Goal: Information Seeking & Learning: Check status

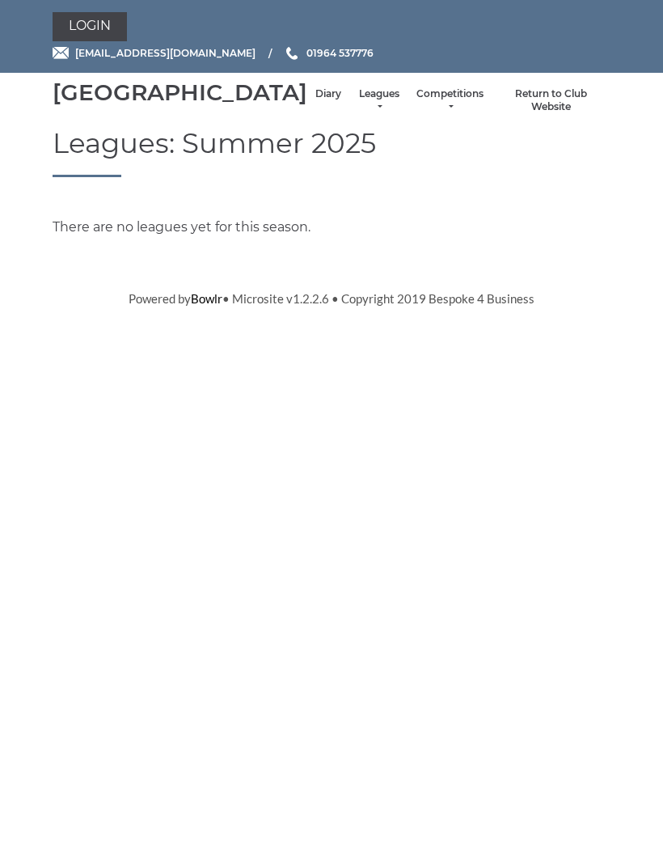
click at [357, 108] on link "Leagues" at bounding box center [378, 100] width 43 height 27
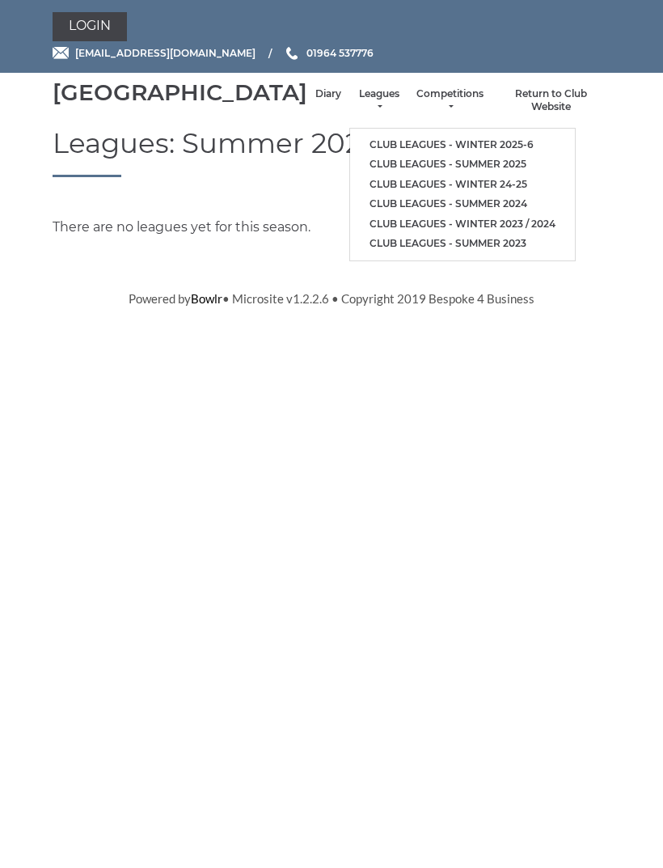
click at [423, 145] on link "Club leagues - Winter 2025-6" at bounding box center [462, 145] width 225 height 20
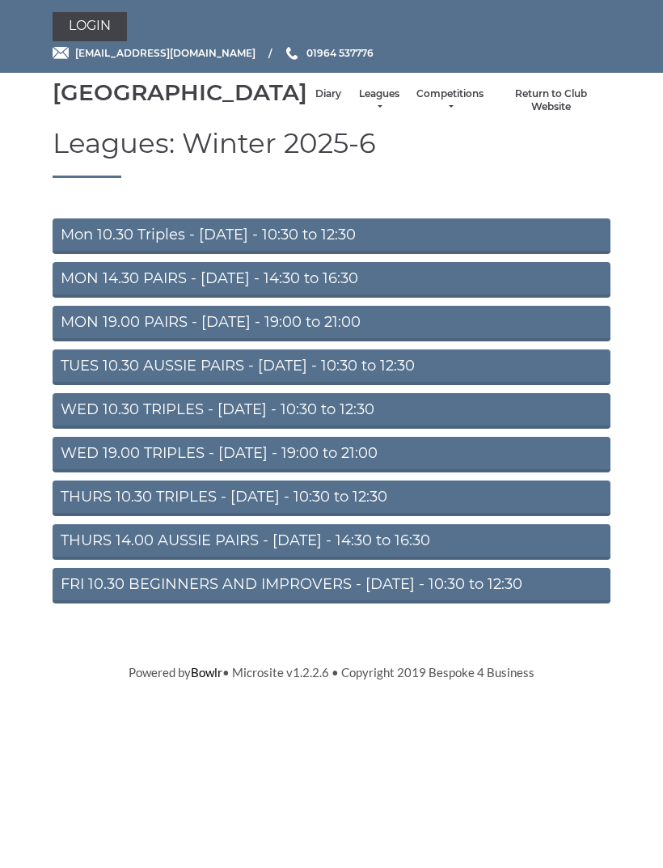
click at [364, 253] on link "Mon 10.30 Triples - [DATE] - 10:30 to 12:30" at bounding box center [332, 236] width 558 height 36
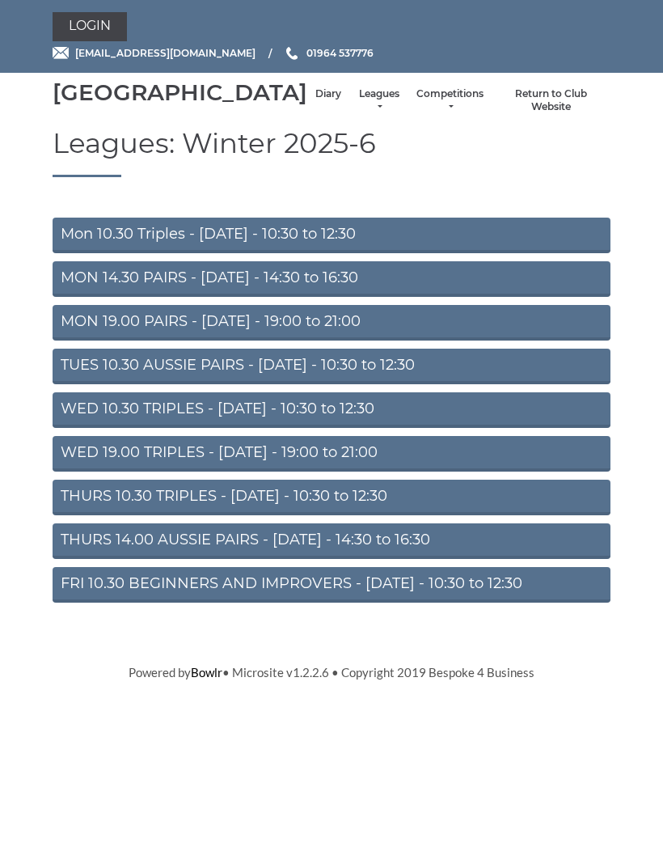
click at [315, 101] on link "Diary" at bounding box center [328, 94] width 26 height 14
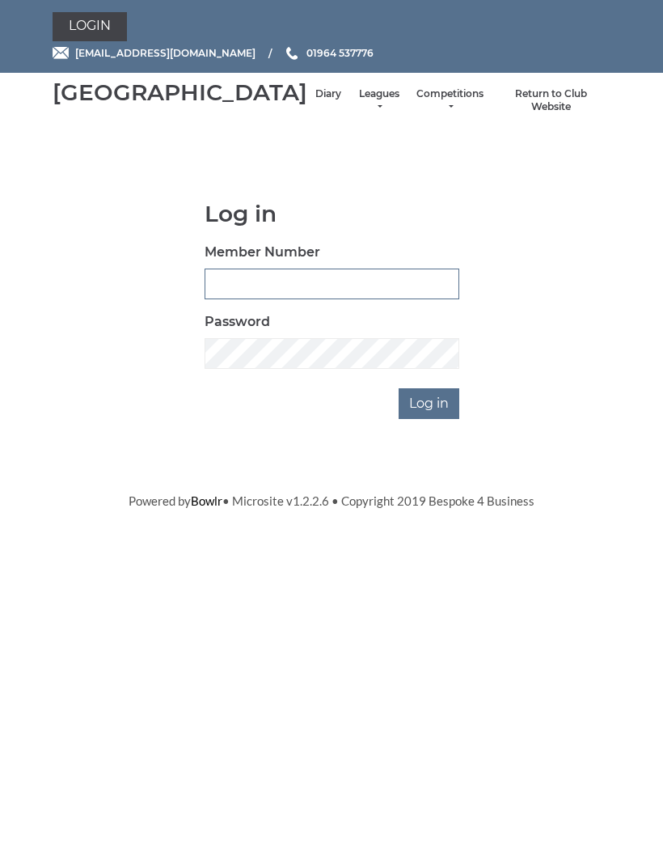
type input "0091"
click at [430, 419] on input "Log in" at bounding box center [429, 403] width 61 height 31
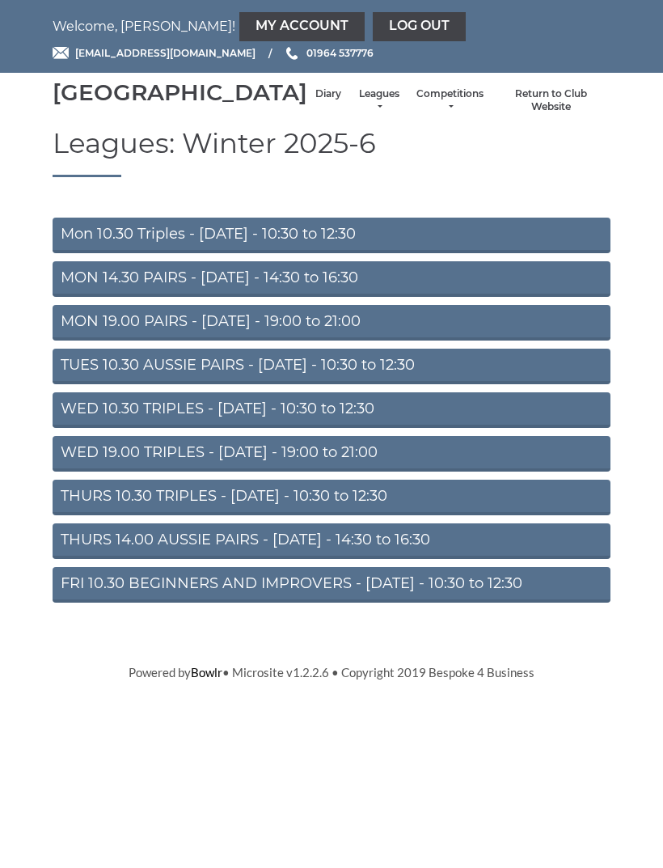
click at [315, 101] on link "Diary" at bounding box center [328, 94] width 26 height 14
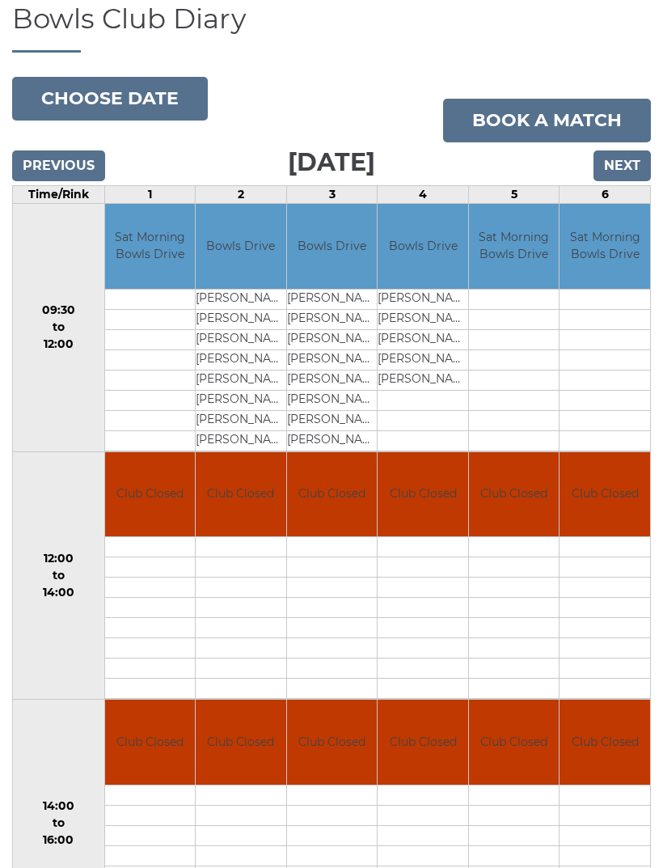
scroll to position [124, 0]
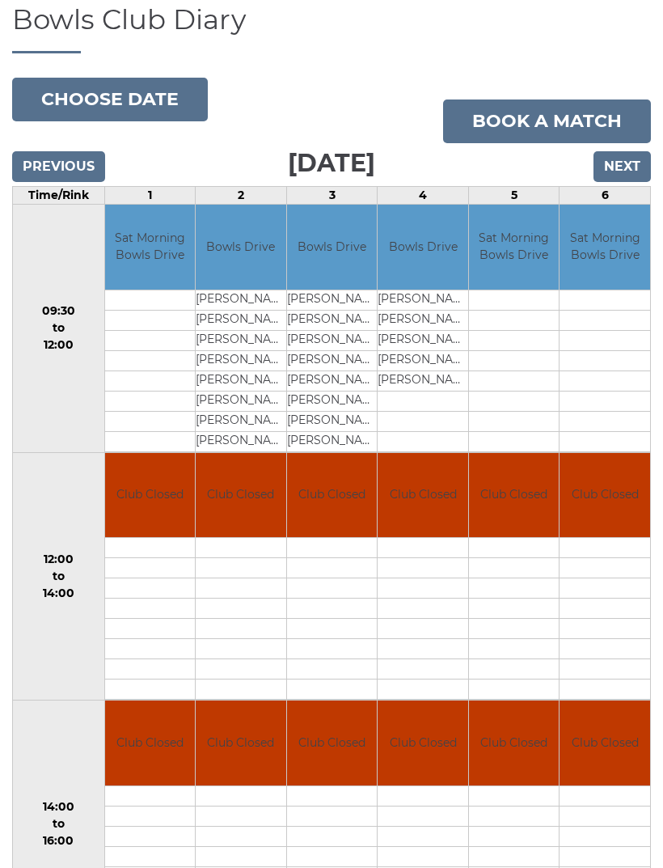
click at [619, 177] on input "Next" at bounding box center [622, 166] width 57 height 31
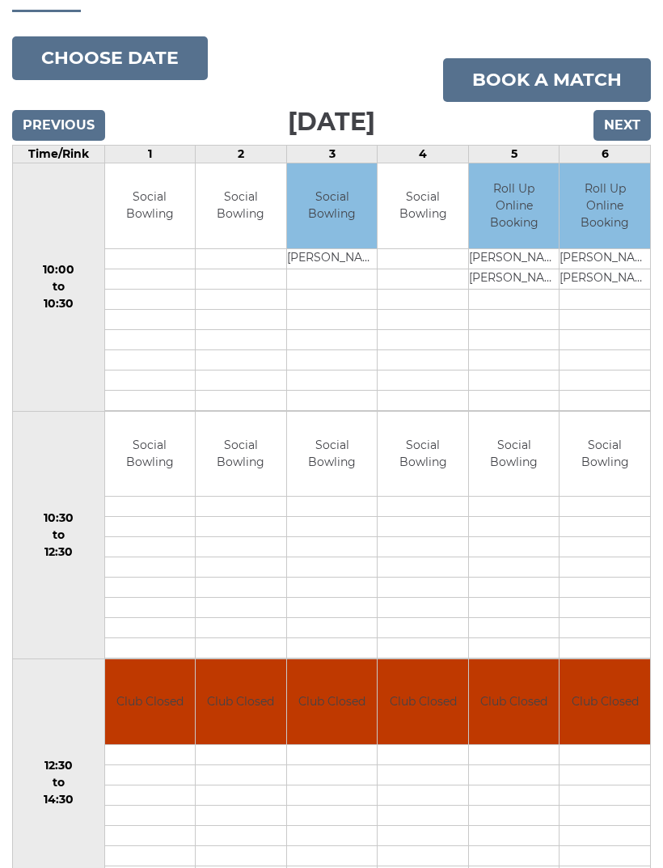
scroll to position [163, 0]
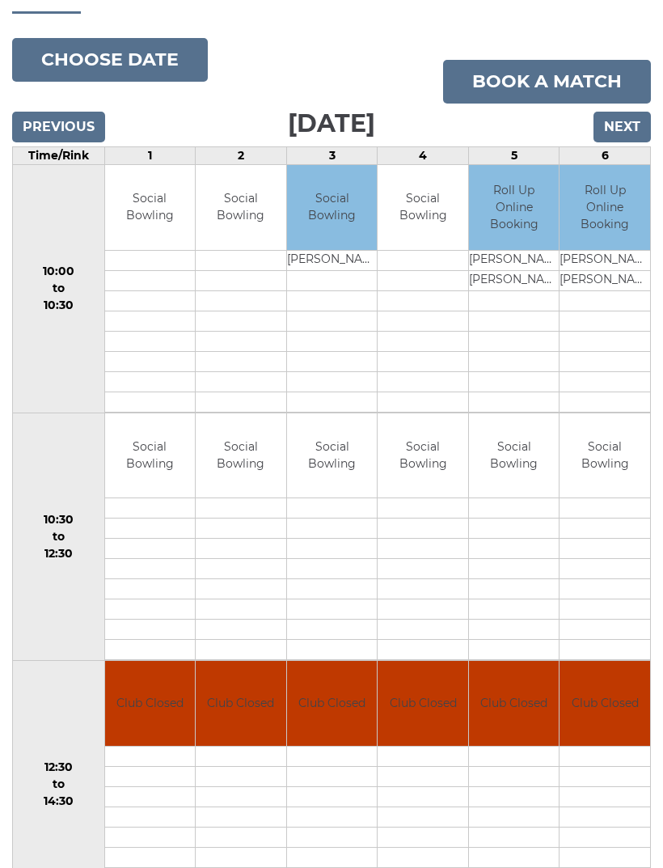
click at [618, 142] on input "Next" at bounding box center [622, 127] width 57 height 31
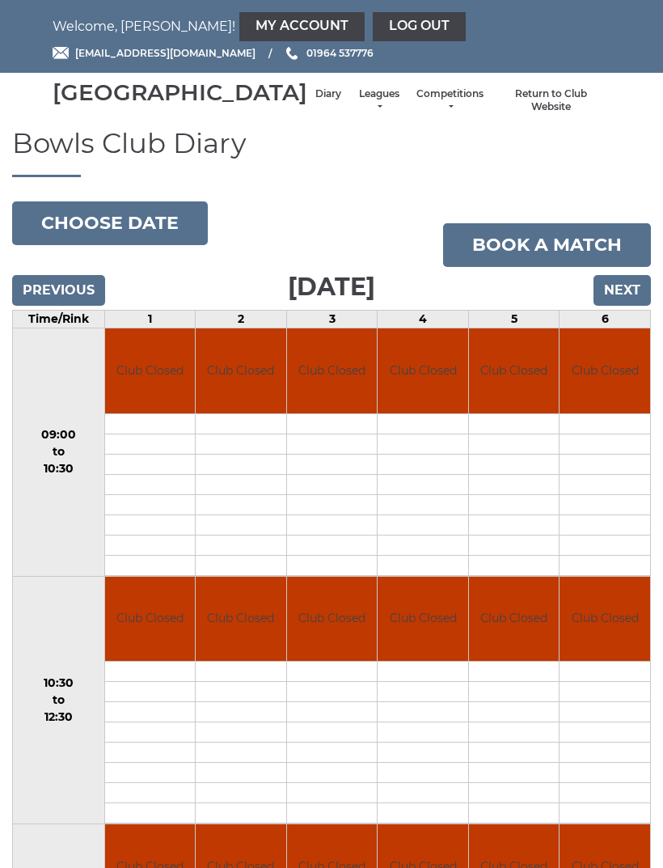
click at [620, 306] on input "Next" at bounding box center [622, 290] width 57 height 31
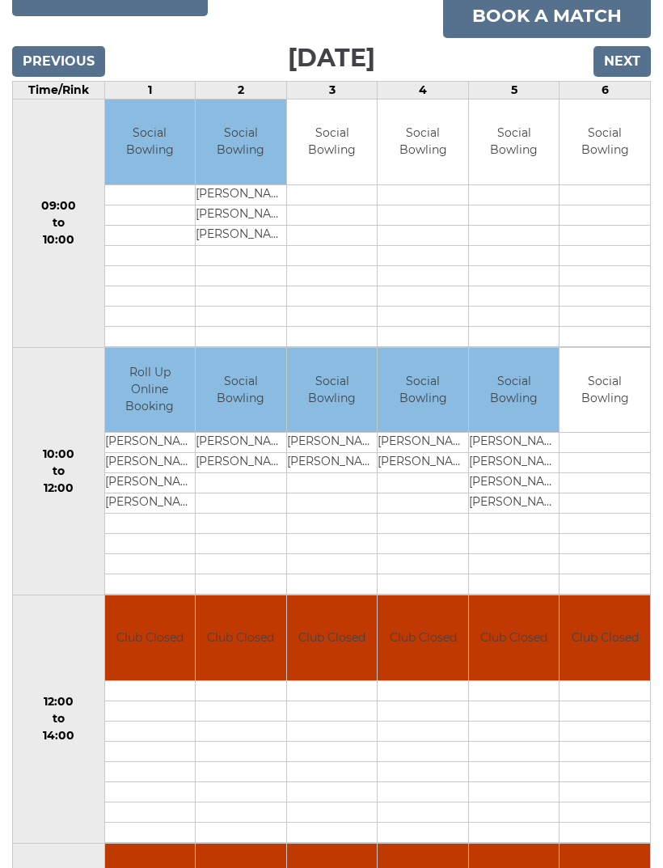
scroll to position [151, 0]
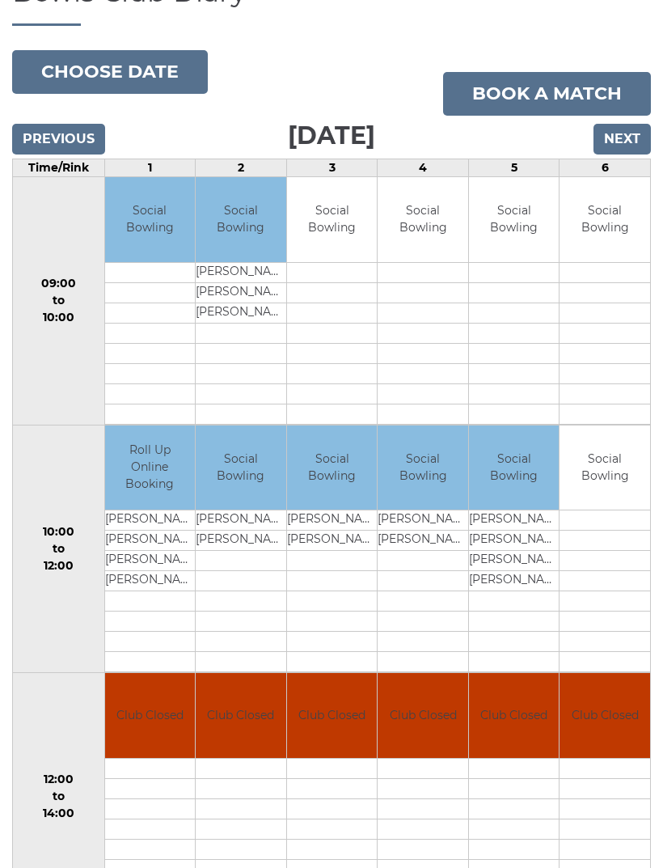
click at [631, 153] on input "Next" at bounding box center [622, 139] width 57 height 31
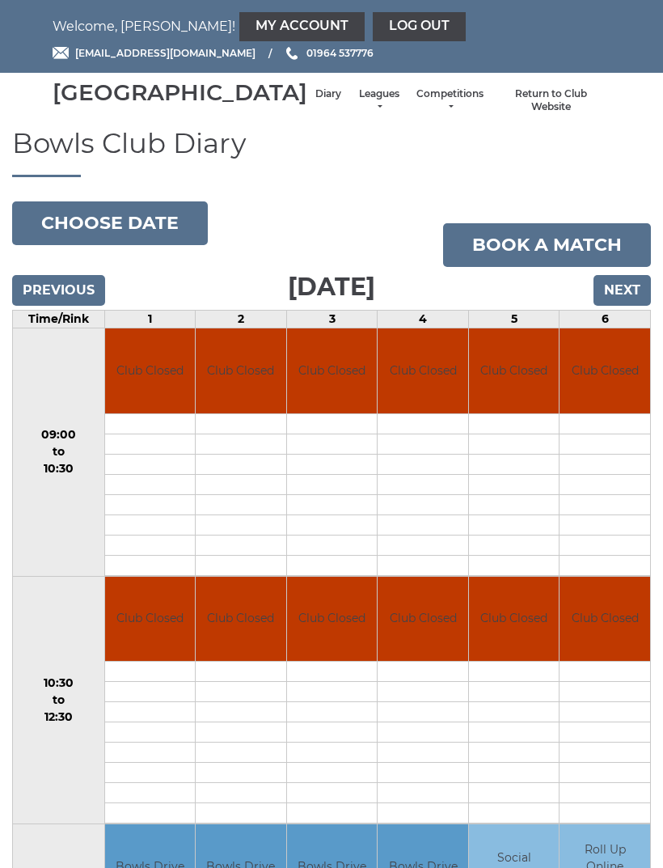
click at [611, 306] on input "Next" at bounding box center [622, 290] width 57 height 31
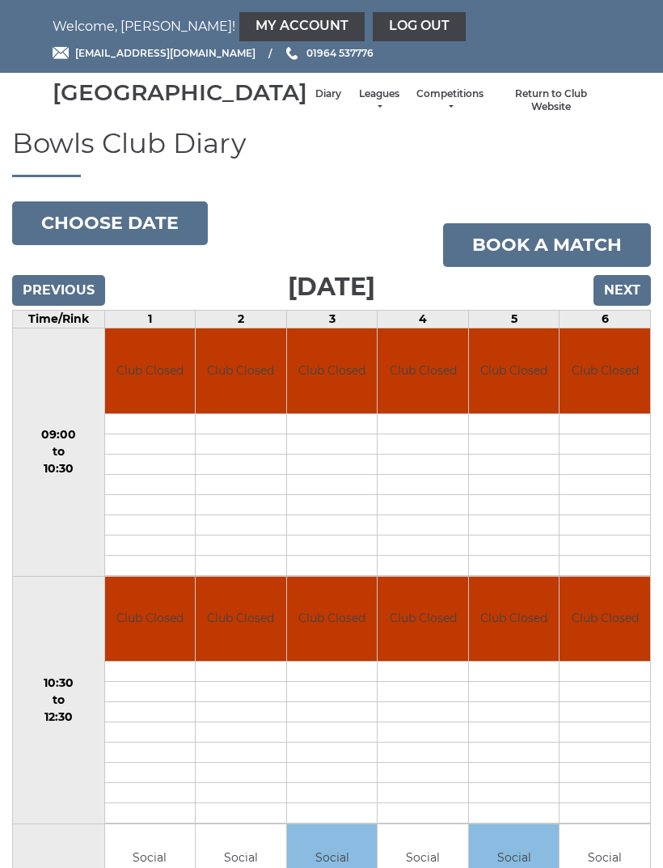
click at [613, 306] on input "Next" at bounding box center [622, 290] width 57 height 31
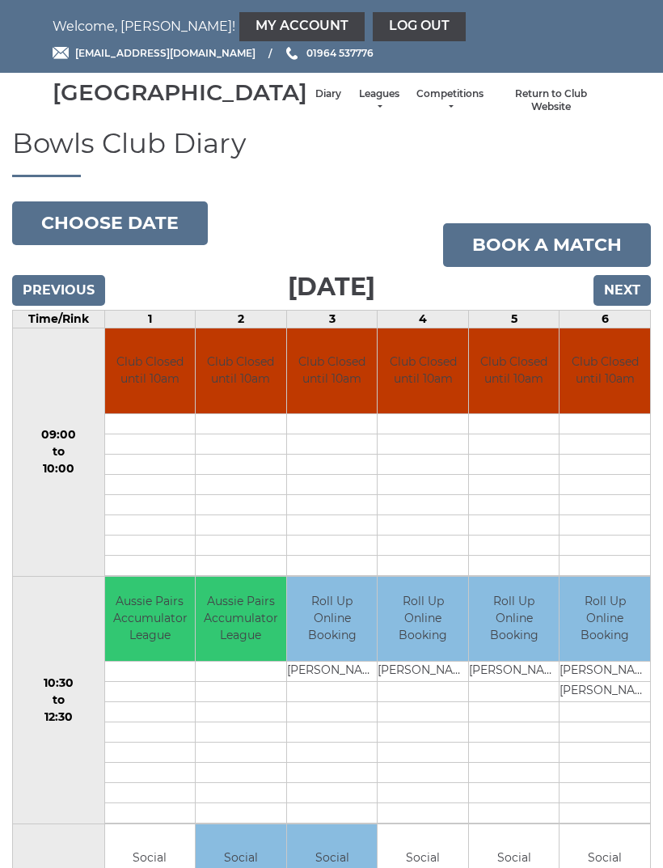
click at [620, 306] on input "Next" at bounding box center [622, 290] width 57 height 31
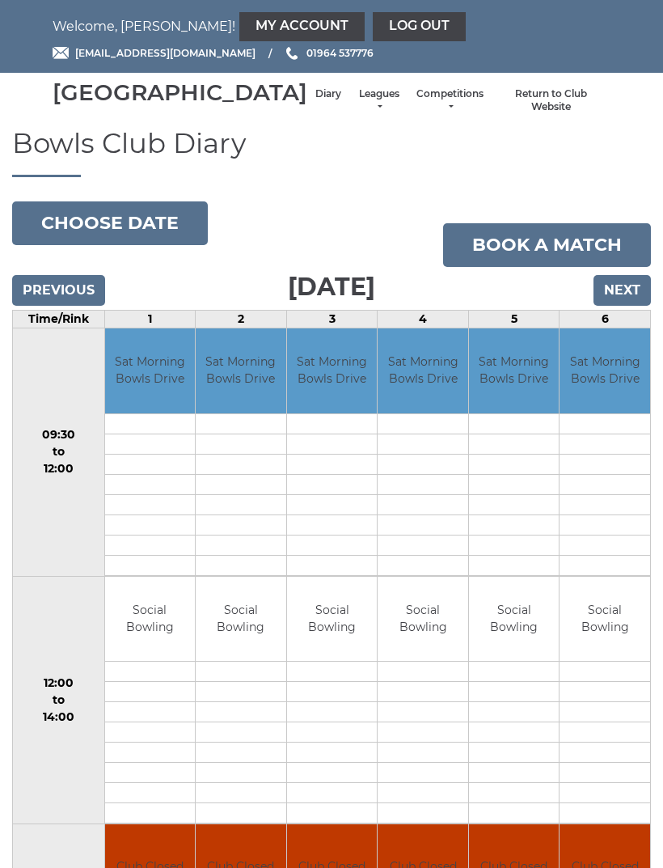
click at [79, 302] on input "Previous" at bounding box center [58, 290] width 93 height 31
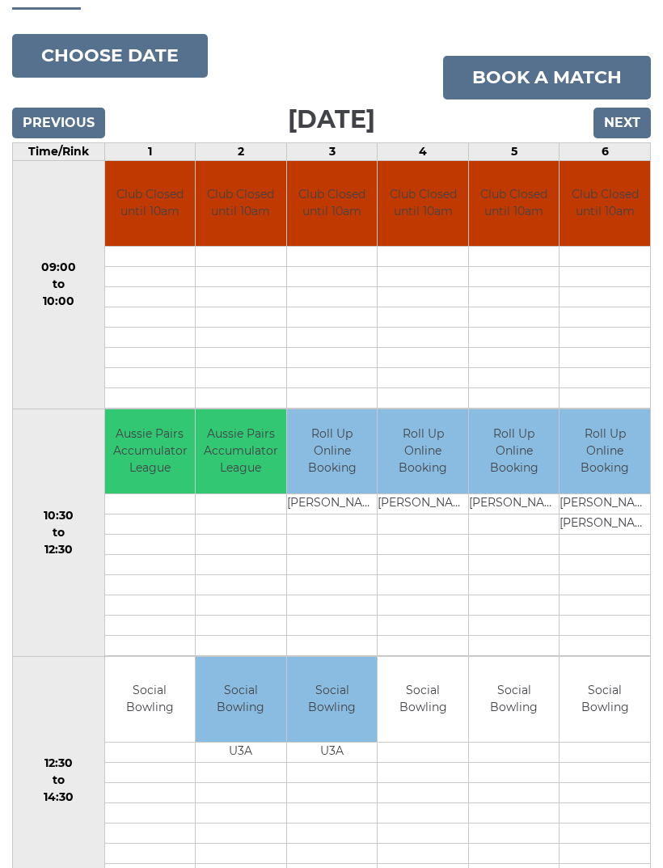
scroll to position [164, 0]
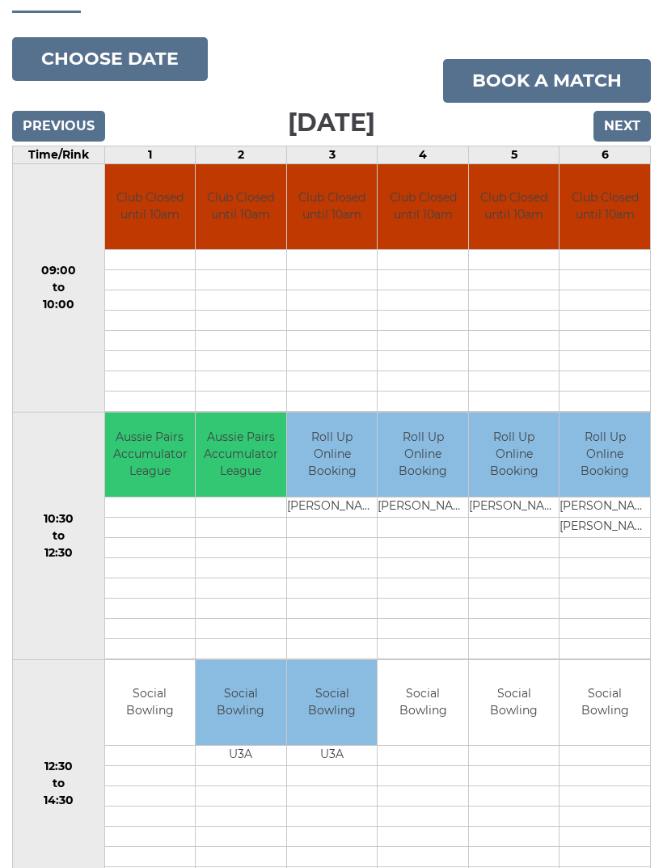
click at [620, 142] on input "Next" at bounding box center [622, 126] width 57 height 31
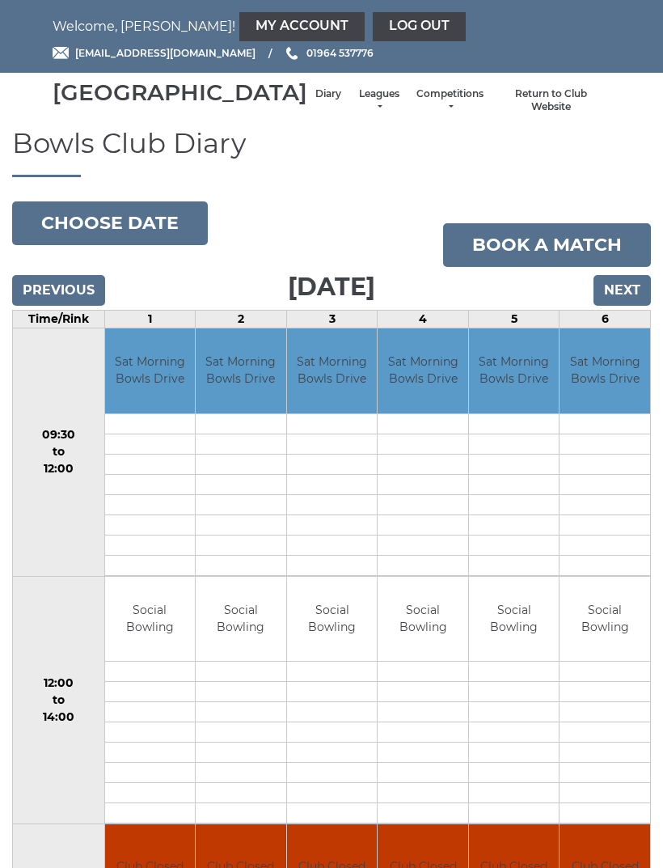
click at [619, 306] on input "Next" at bounding box center [622, 290] width 57 height 31
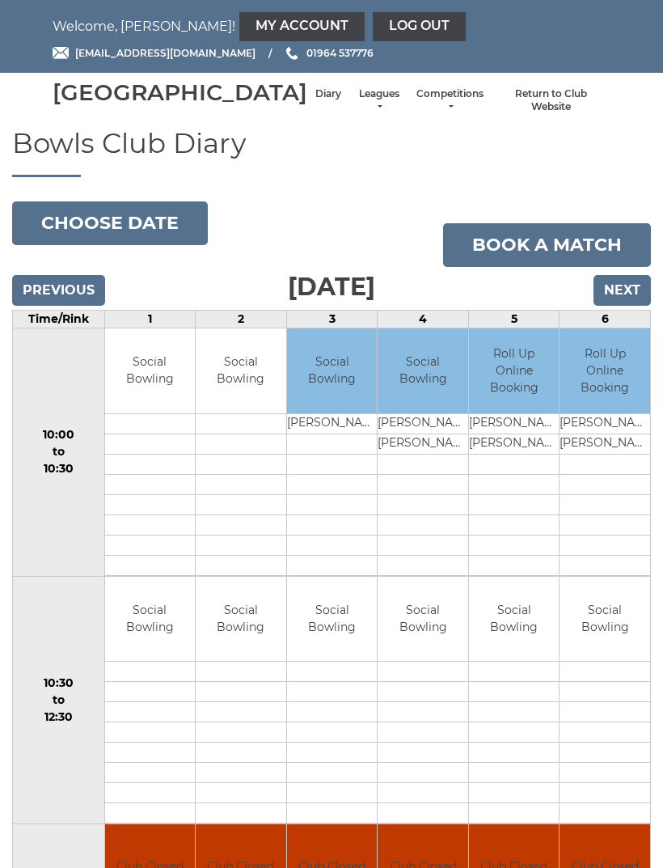
click at [616, 306] on input "Next" at bounding box center [622, 290] width 57 height 31
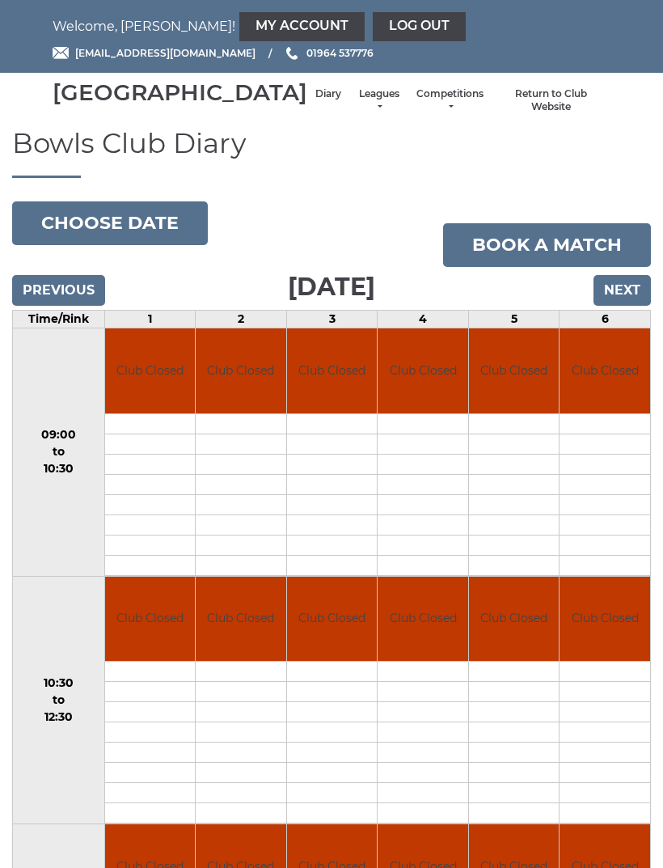
click at [624, 306] on input "Next" at bounding box center [622, 290] width 57 height 31
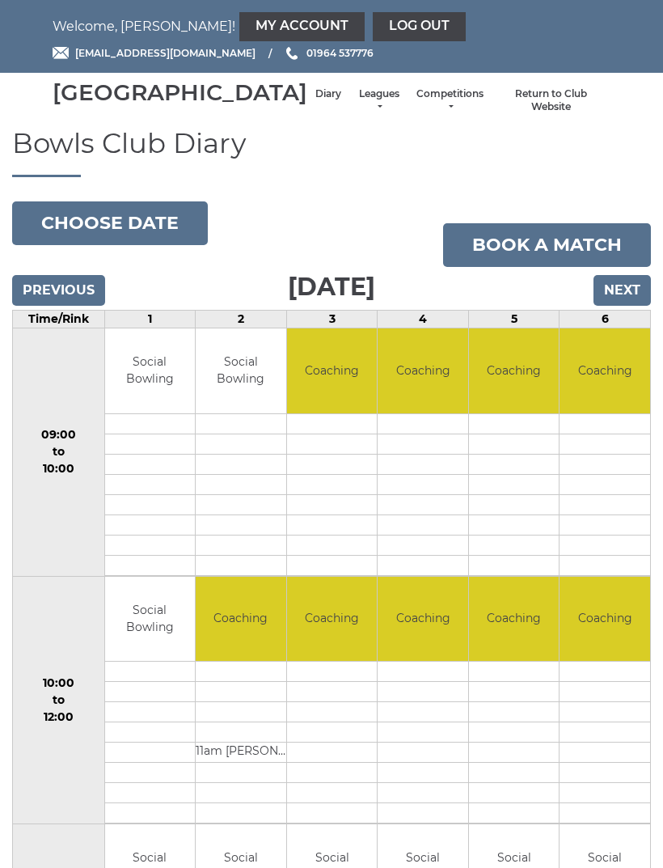
click at [614, 306] on input "Next" at bounding box center [622, 290] width 57 height 31
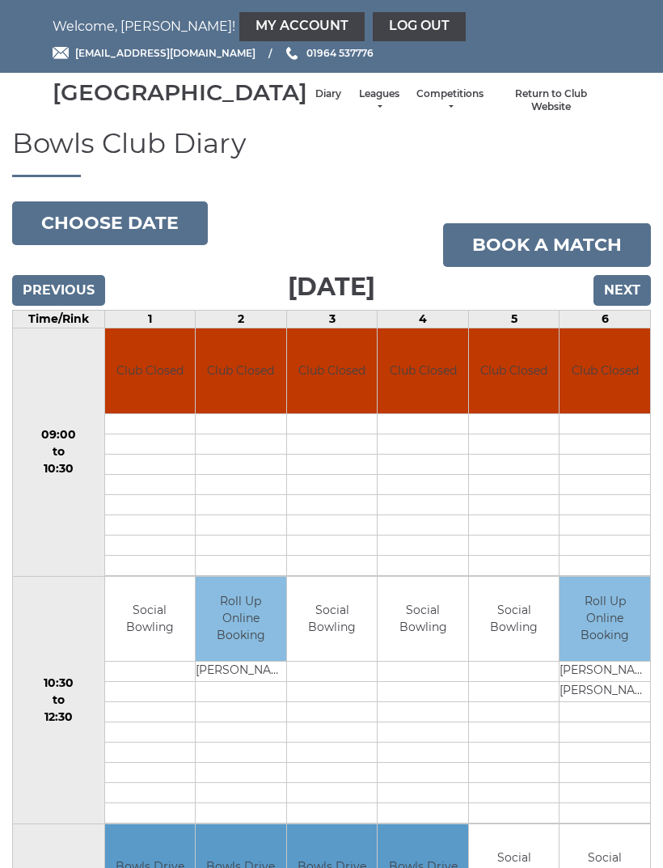
click at [617, 306] on input "Next" at bounding box center [622, 290] width 57 height 31
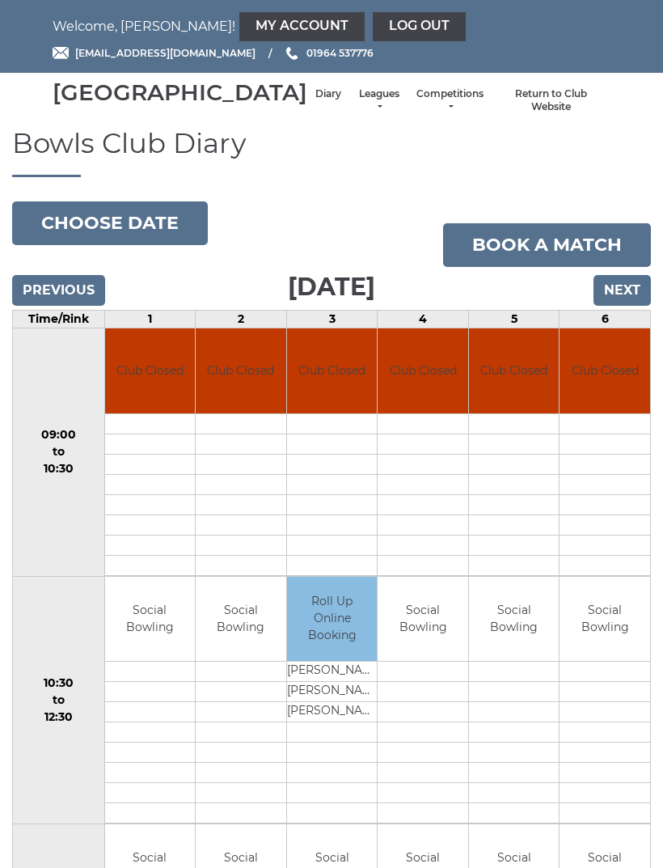
click at [621, 306] on input "Next" at bounding box center [622, 290] width 57 height 31
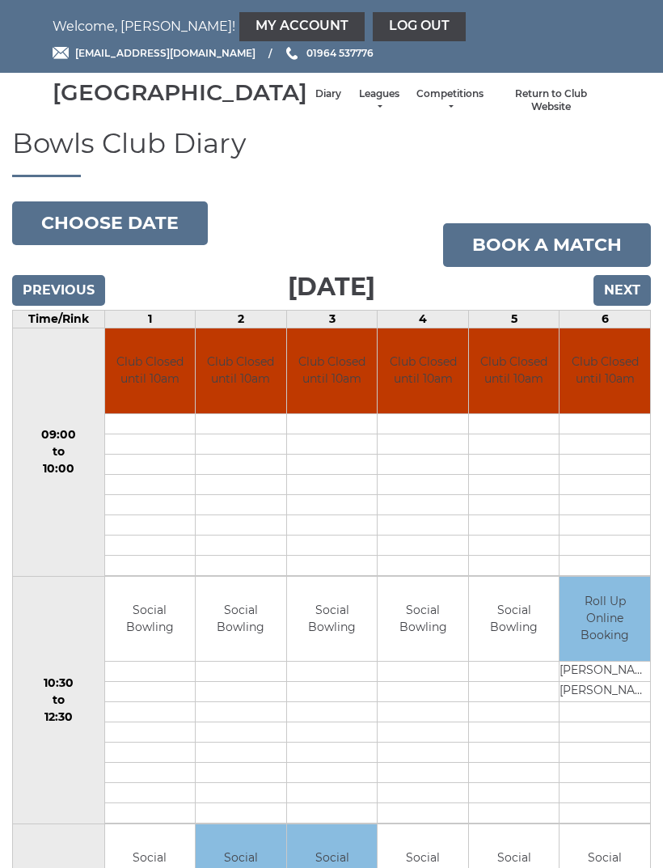
click at [619, 306] on input "Next" at bounding box center [622, 290] width 57 height 31
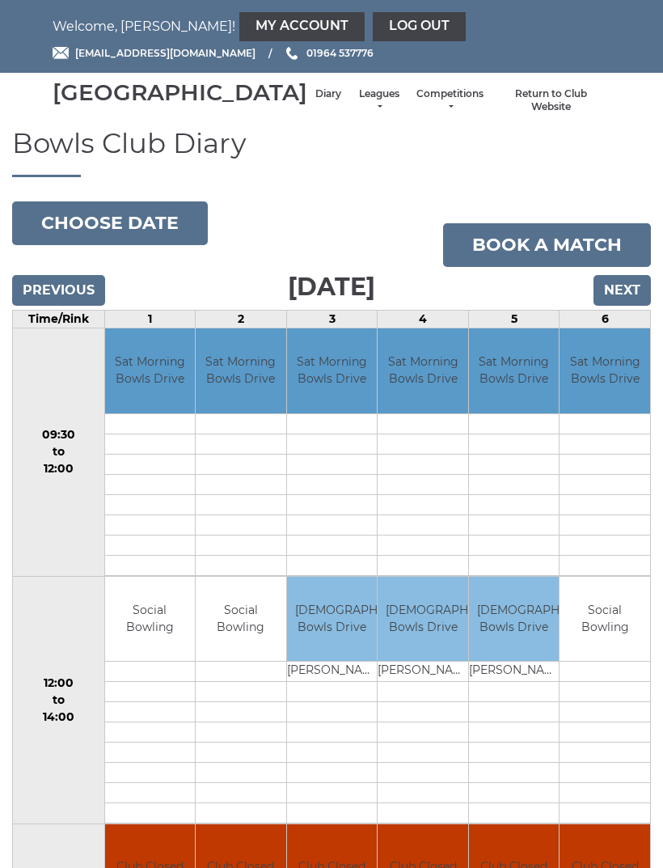
click at [619, 306] on input "Next" at bounding box center [622, 290] width 57 height 31
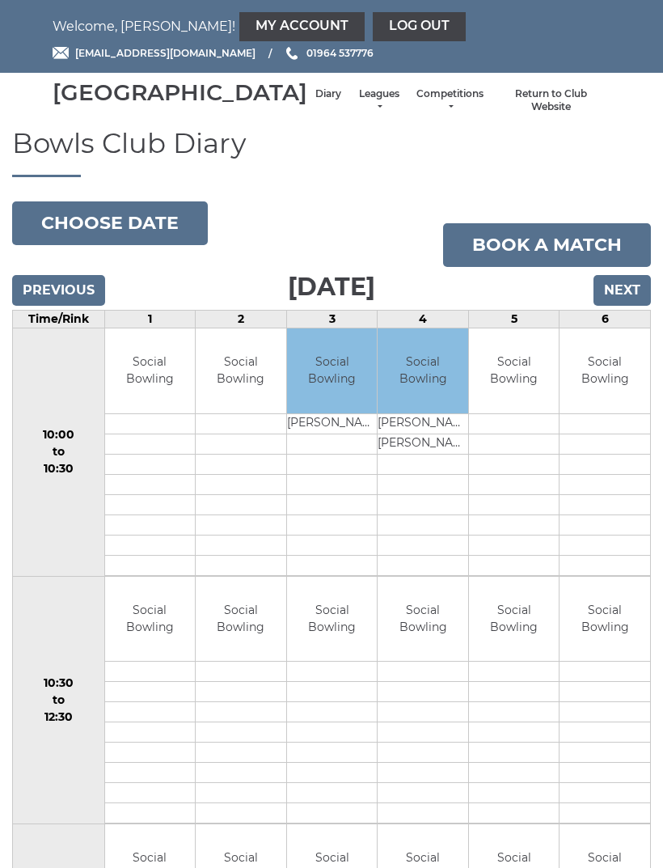
click at [610, 306] on input "Next" at bounding box center [622, 290] width 57 height 31
